Goal: Navigation & Orientation: Go to known website

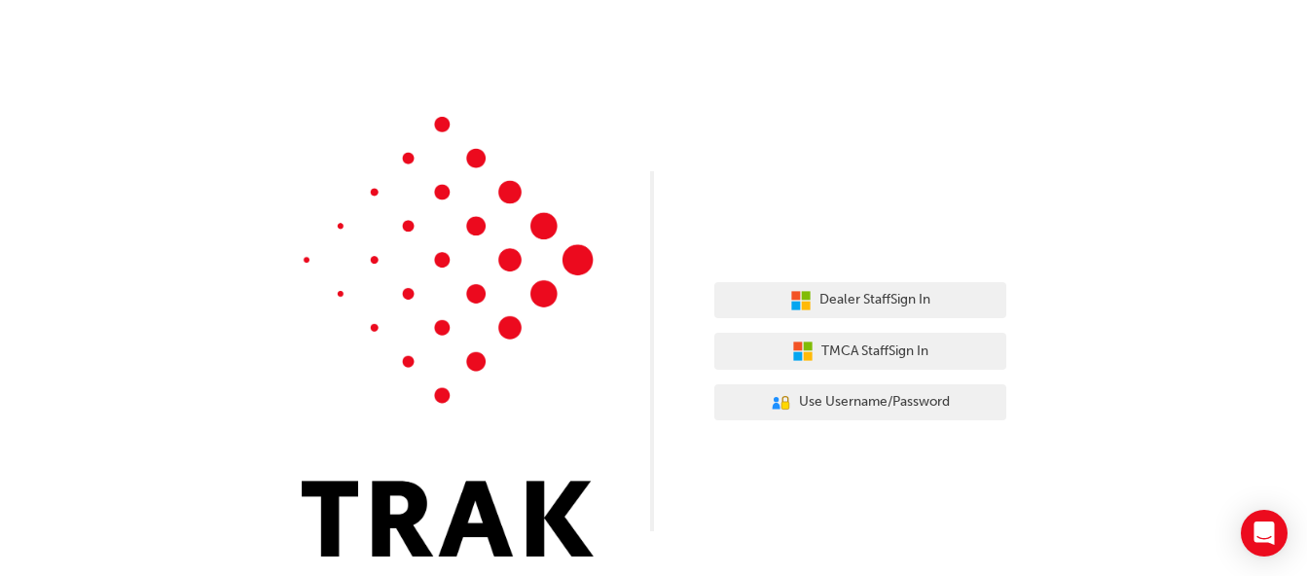
scroll to position [10, 0]
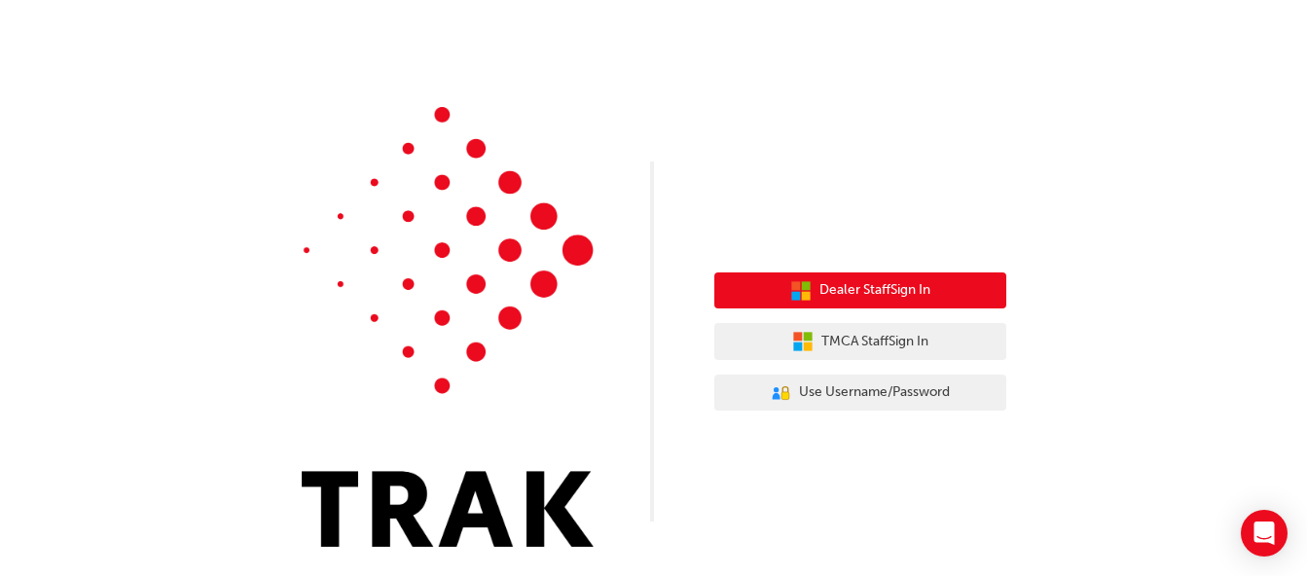
click at [884, 282] on span "Dealer Staff Sign In" at bounding box center [875, 290] width 111 height 22
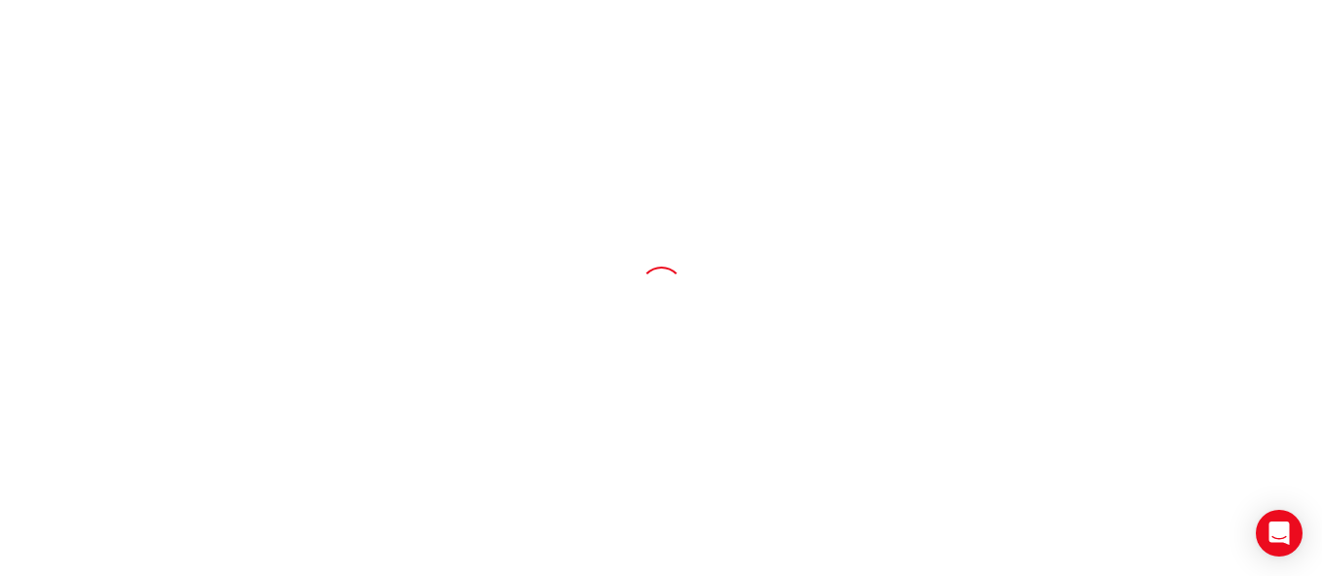
drag, startPoint x: 0, startPoint y: 0, endPoint x: 715, endPoint y: 168, distance: 734.1
click at [715, 168] on div at bounding box center [661, 288] width 1322 height 576
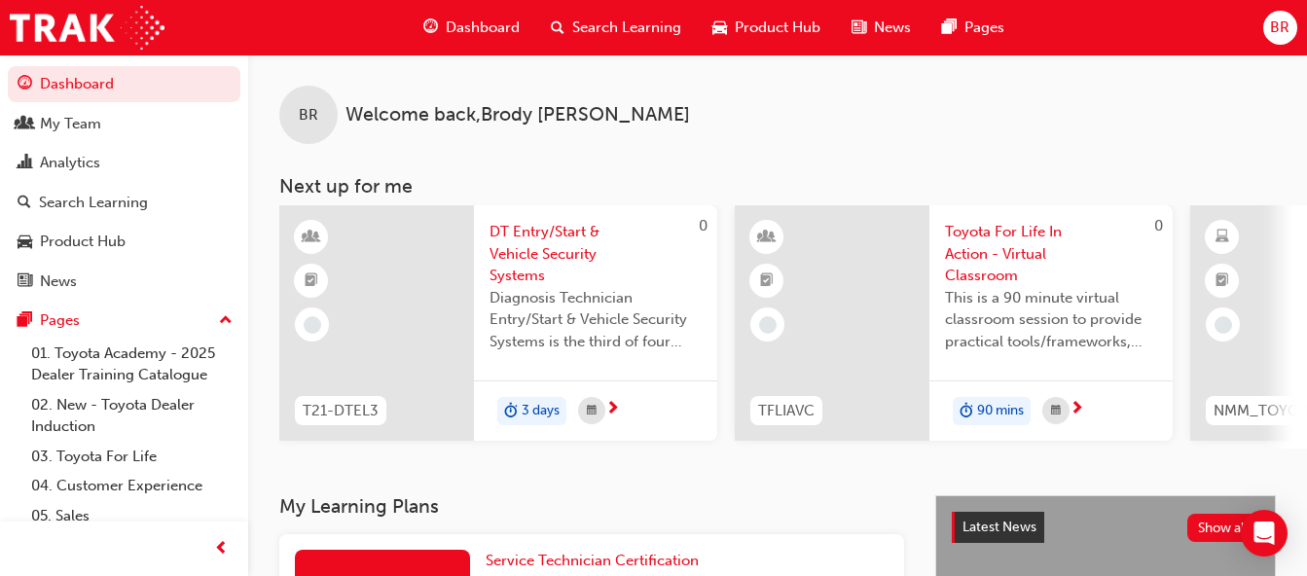
click at [1280, 28] on span "BR" at bounding box center [1279, 28] width 19 height 22
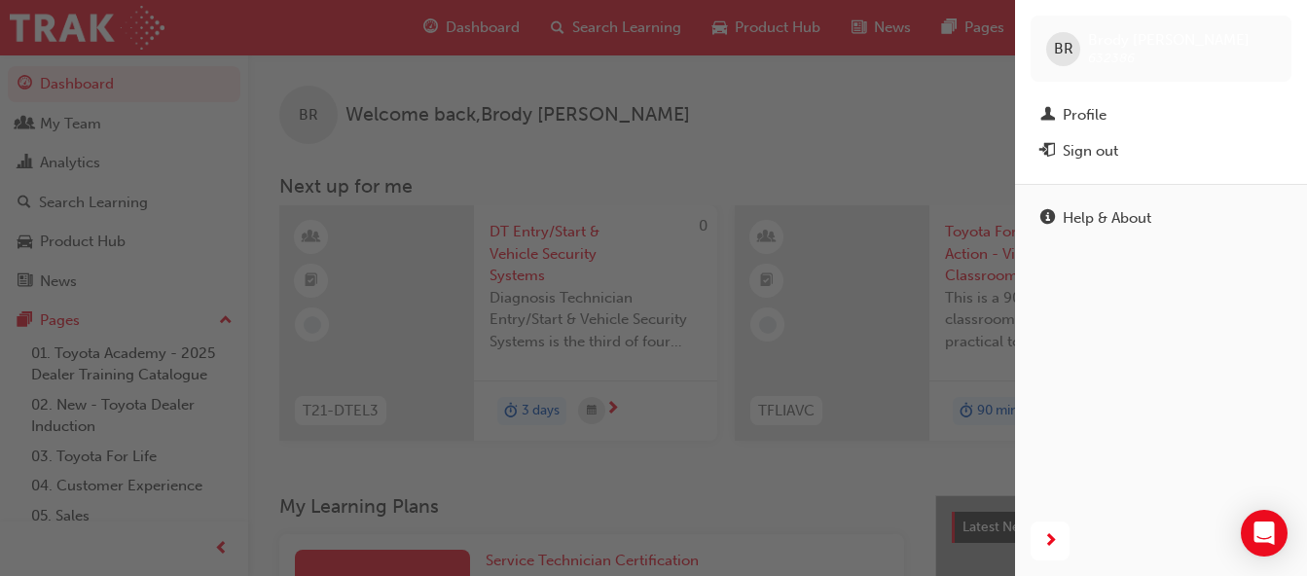
click at [936, 83] on div "button" at bounding box center [507, 288] width 1015 height 576
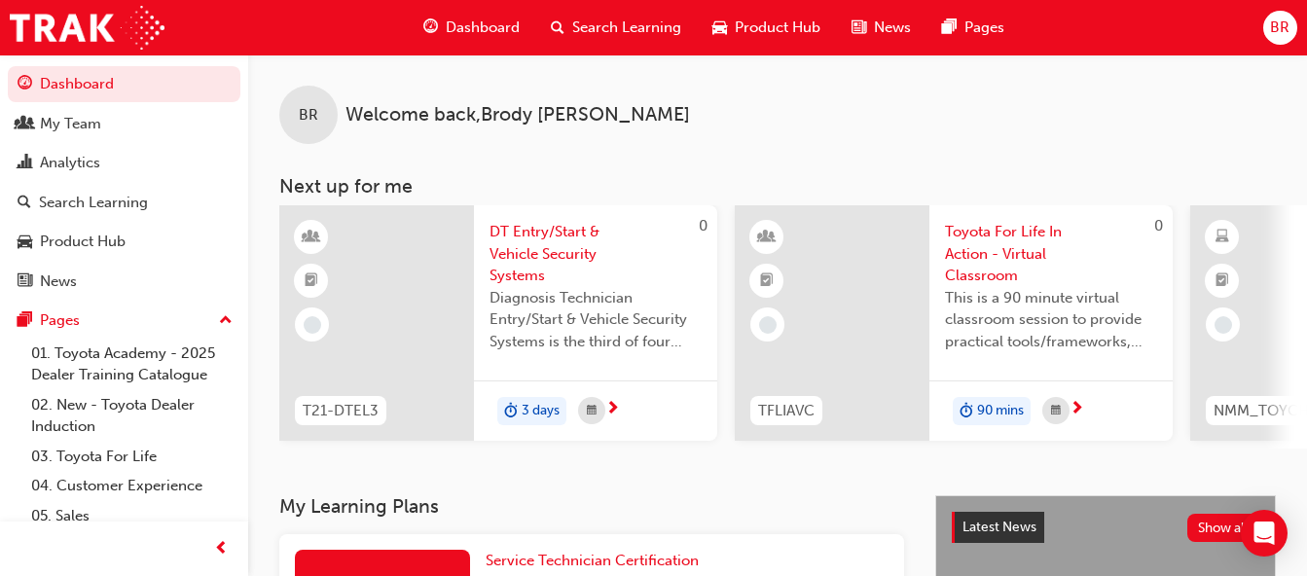
click at [997, 104] on div "BR Welcome back , Brody Ryan" at bounding box center [777, 100] width 1059 height 90
